Goal: Information Seeking & Learning: Learn about a topic

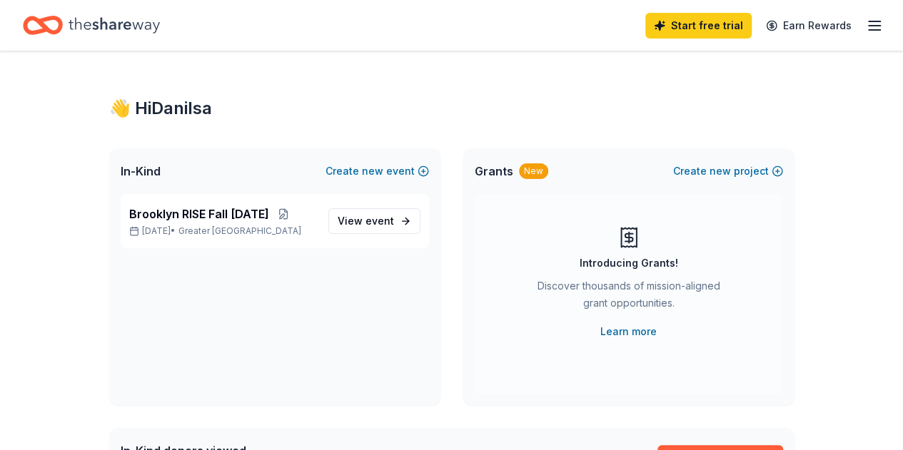
click at [63, 19] on icon "Home" at bounding box center [43, 26] width 40 height 34
click at [160, 32] on icon "Home" at bounding box center [114, 25] width 91 height 29
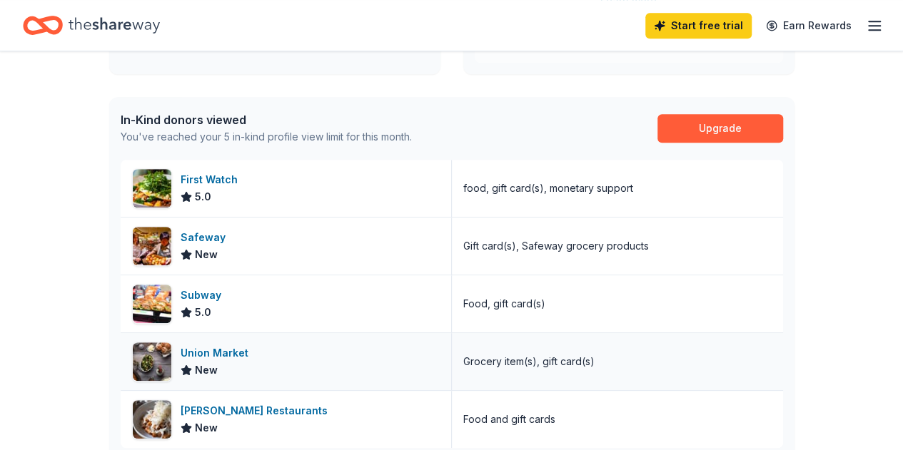
scroll to position [276, 0]
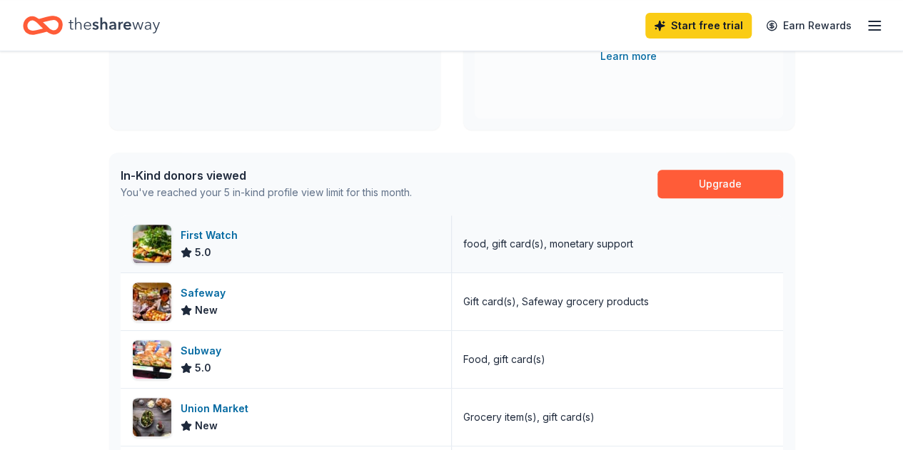
click at [348, 243] on div "First Watch 5.0" at bounding box center [286, 244] width 331 height 57
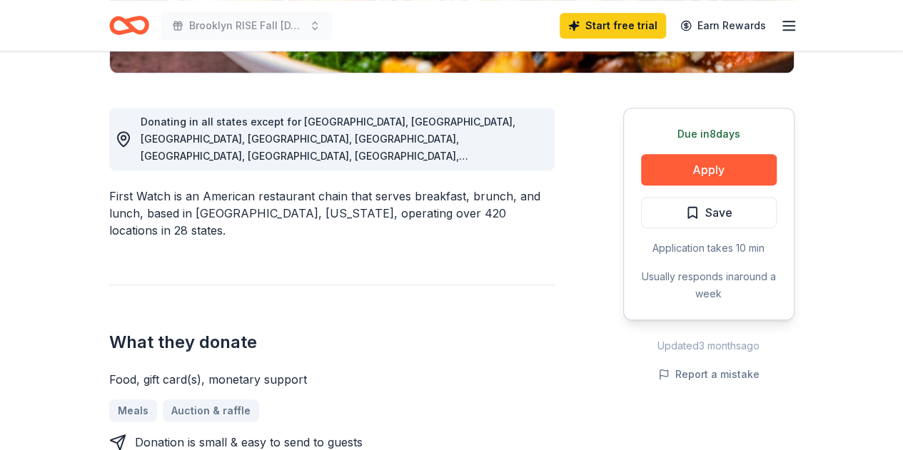
scroll to position [285, 0]
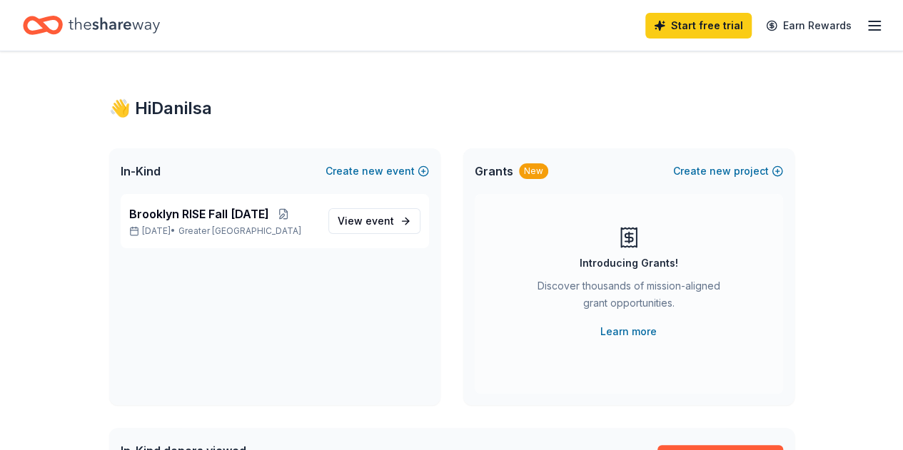
click at [198, 177] on div "In-Kind Create new event" at bounding box center [274, 171] width 331 height 46
click at [195, 231] on p "[DATE] • Greater [GEOGRAPHIC_DATA]" at bounding box center [223, 231] width 188 height 11
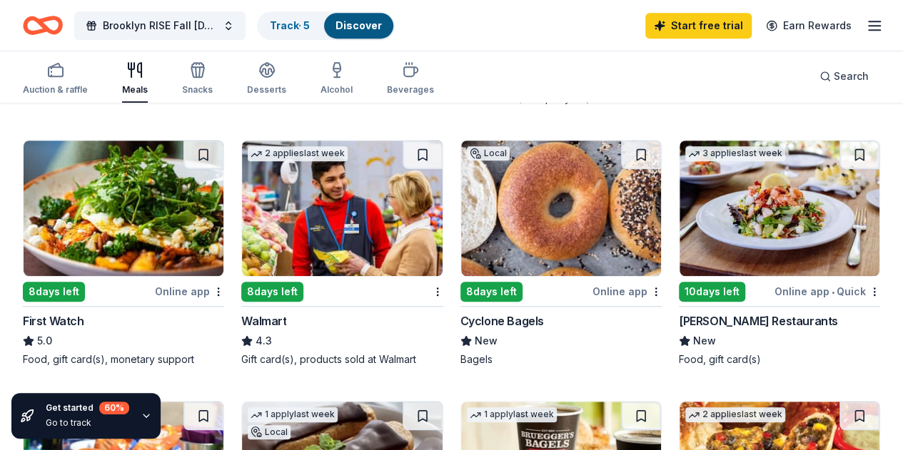
scroll to position [428, 0]
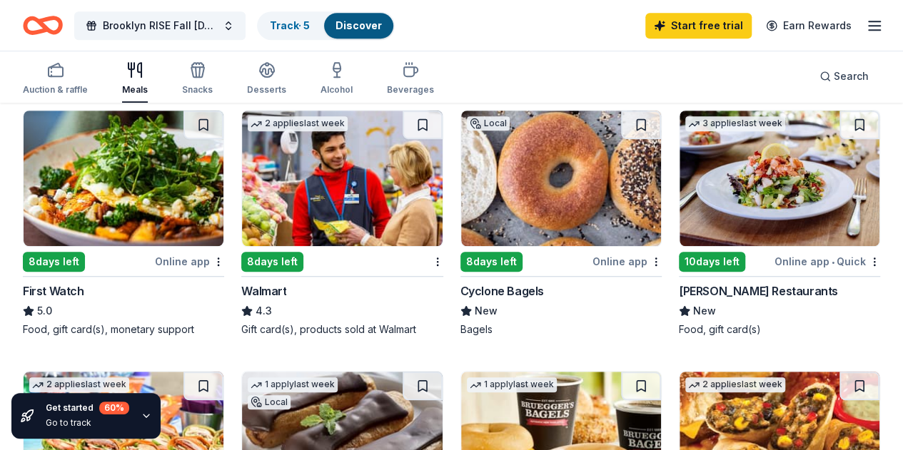
click at [242, 209] on img at bounding box center [342, 179] width 200 height 136
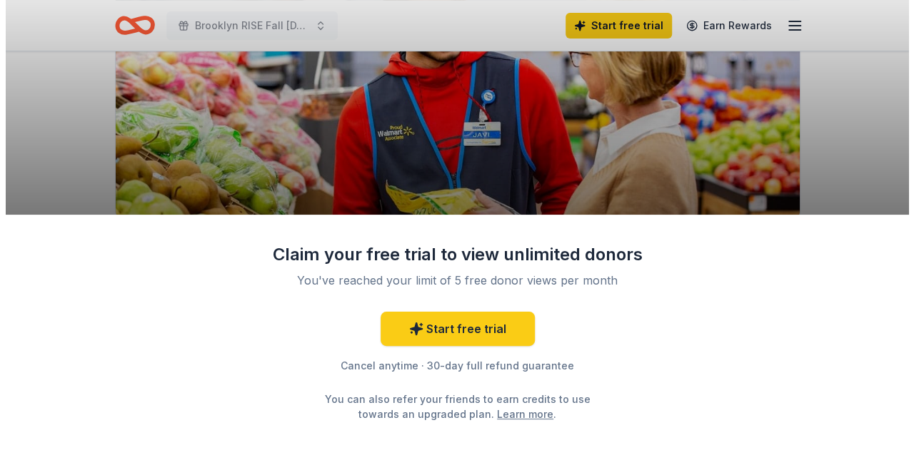
scroll to position [285, 0]
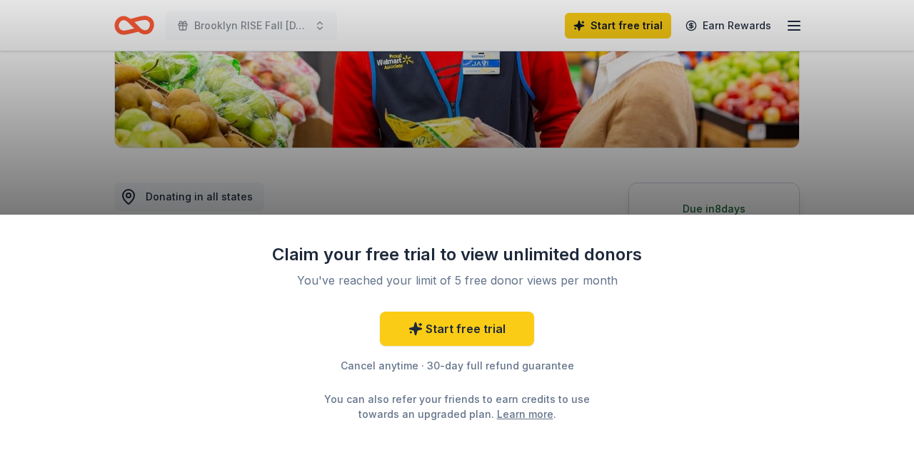
click at [503, 188] on div "Claim your free trial to view unlimited donors You've reached your limit of 5 f…" at bounding box center [457, 225] width 914 height 450
